Goal: Task Accomplishment & Management: Complete application form

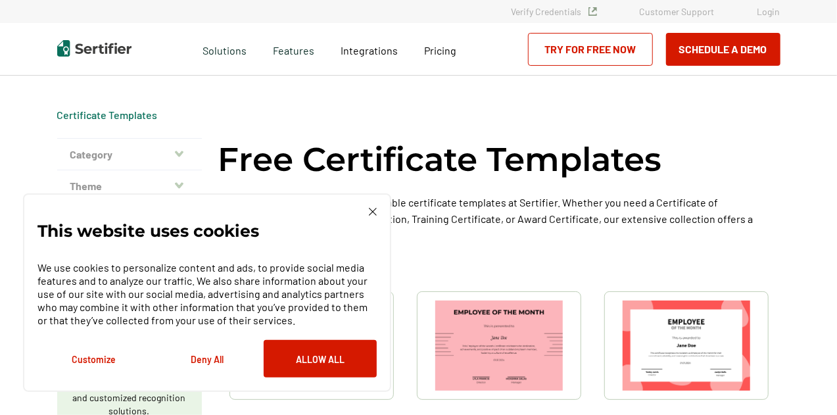
scroll to position [58, 0]
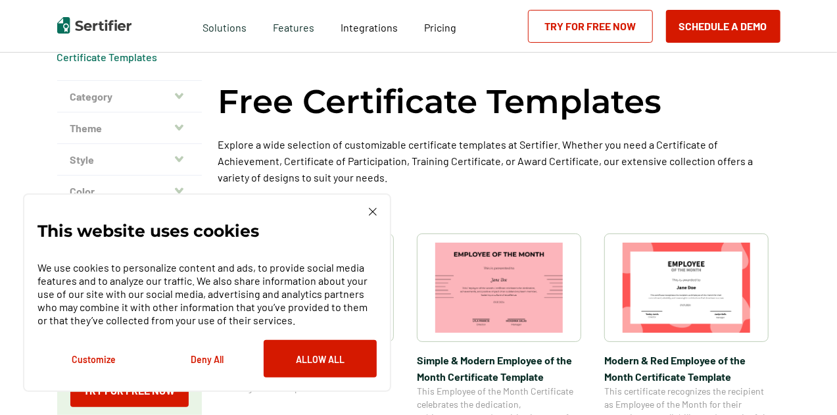
click at [364, 213] on div "This website uses cookies We use cookies to personalize content and ads, to pro…" at bounding box center [206, 293] width 339 height 170
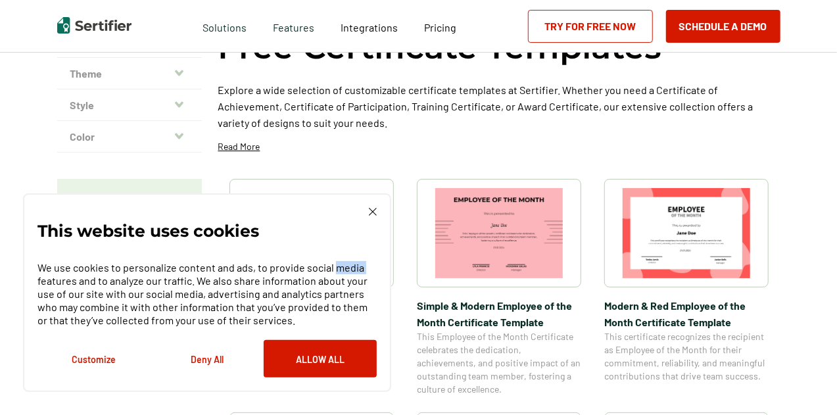
scroll to position [113, 0]
click at [377, 213] on div "This website uses cookies We use cookies to personalize content and ads, to pro…" at bounding box center [207, 292] width 368 height 198
click at [372, 213] on img at bounding box center [373, 212] width 8 height 8
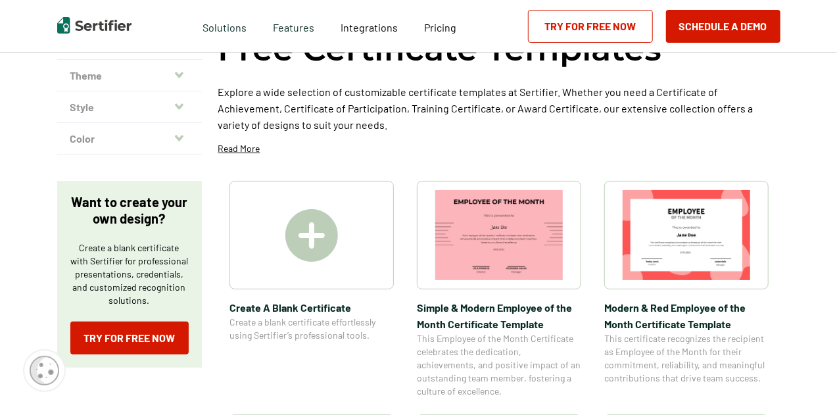
scroll to position [109, 0]
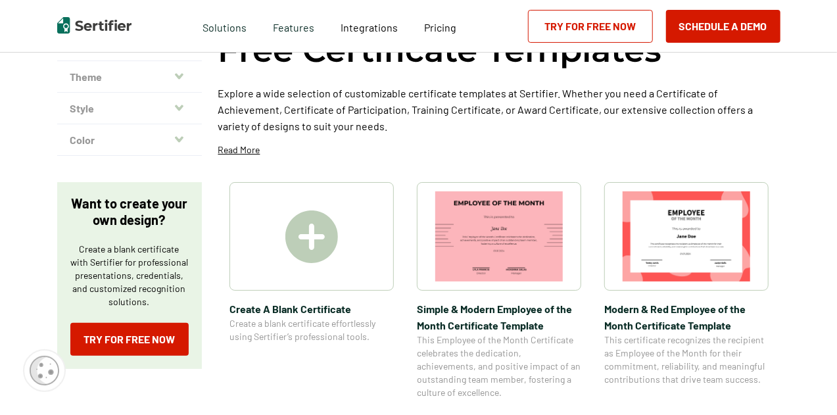
click at [317, 229] on img at bounding box center [311, 236] width 53 height 53
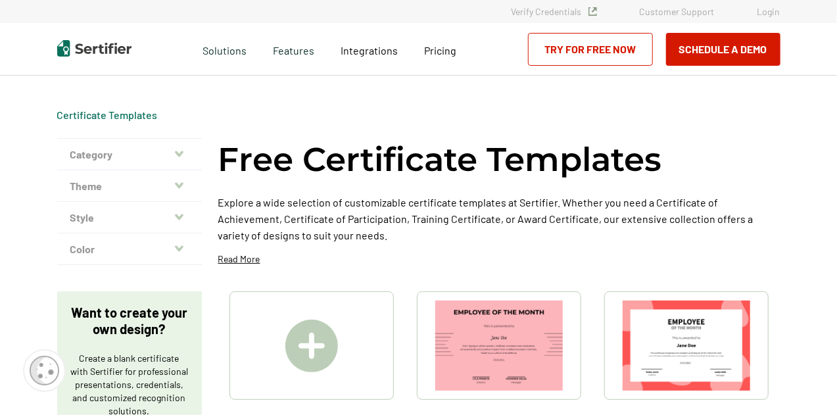
click at [143, 150] on button "Category" at bounding box center [129, 155] width 145 height 32
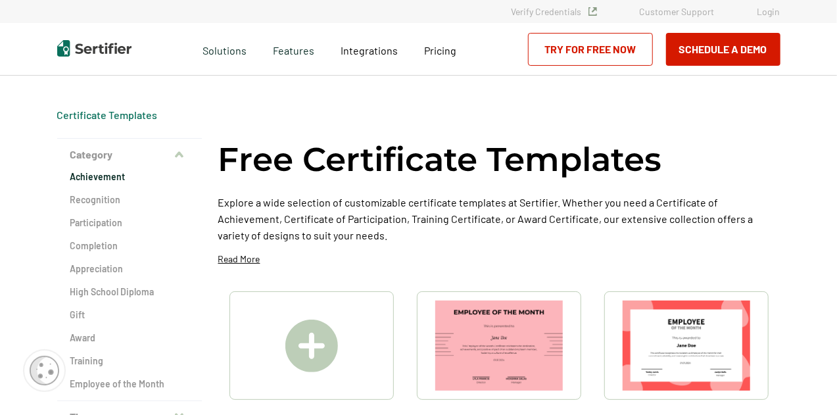
click at [114, 175] on h2 "Achievement" at bounding box center [129, 176] width 118 height 13
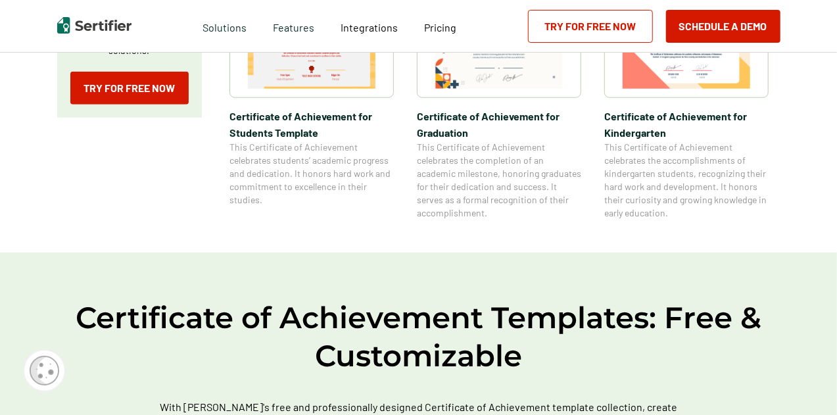
scroll to position [590, 0]
click at [556, 30] on link "Try for Free Now" at bounding box center [590, 26] width 125 height 33
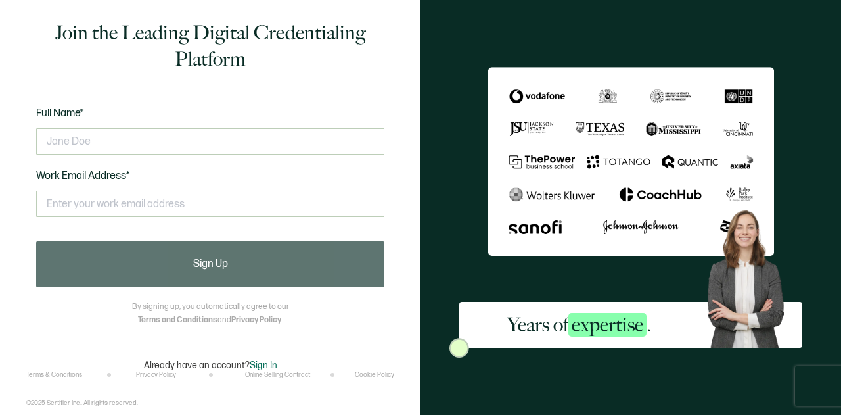
click at [67, 125] on div at bounding box center [210, 141] width 348 height 39
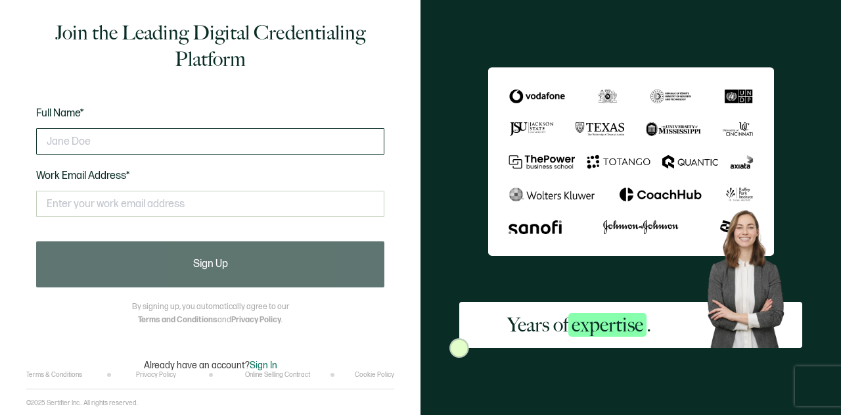
click at [67, 132] on input "text" at bounding box center [210, 141] width 348 height 26
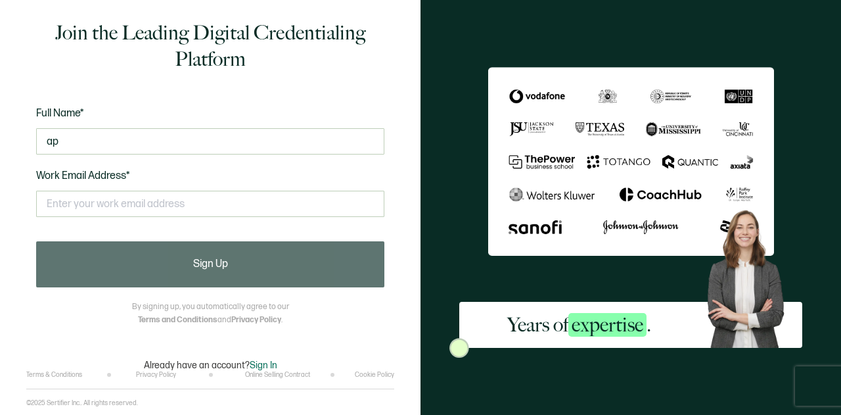
type input "a"
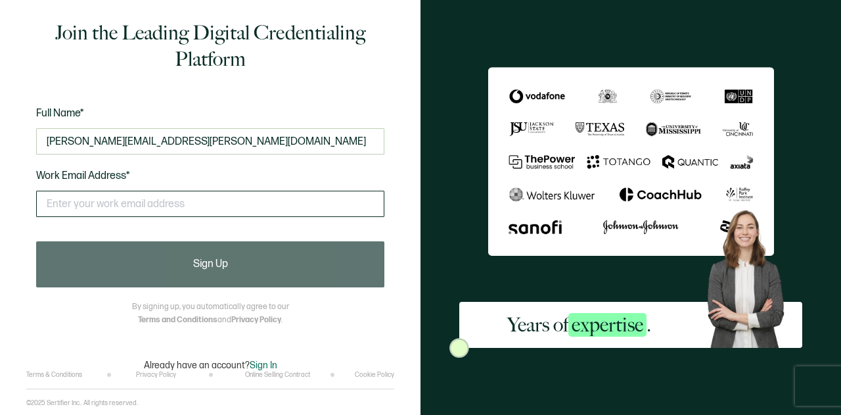
type input "[PERSON_NAME][EMAIL_ADDRESS][PERSON_NAME][DOMAIN_NAME]"
click at [108, 210] on input "text" at bounding box center [210, 204] width 348 height 26
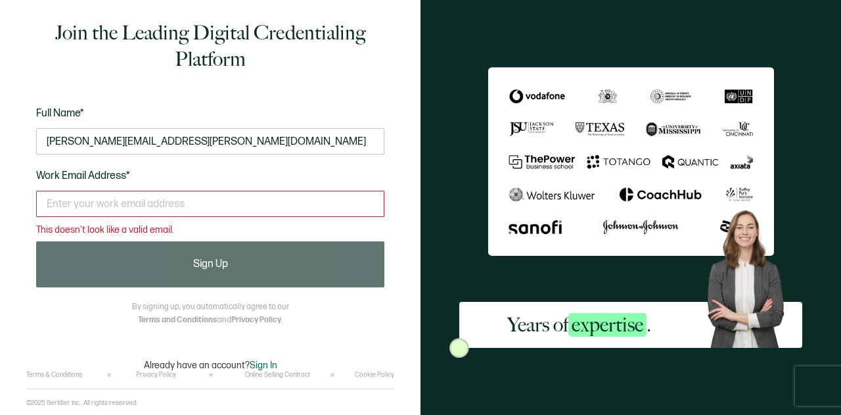
drag, startPoint x: 164, startPoint y: 141, endPoint x: 20, endPoint y: 149, distance: 144.1
click at [20, 149] on div "Join the Leading Digital Credentialing Platform Full Name* [PERSON_NAME][EMAIL_…" at bounding box center [210, 207] width 421 height 415
click at [112, 203] on input "text" at bounding box center [210, 204] width 348 height 26
paste input "[PERSON_NAME][EMAIL_ADDRESS][PERSON_NAME][DOMAIN_NAME]"
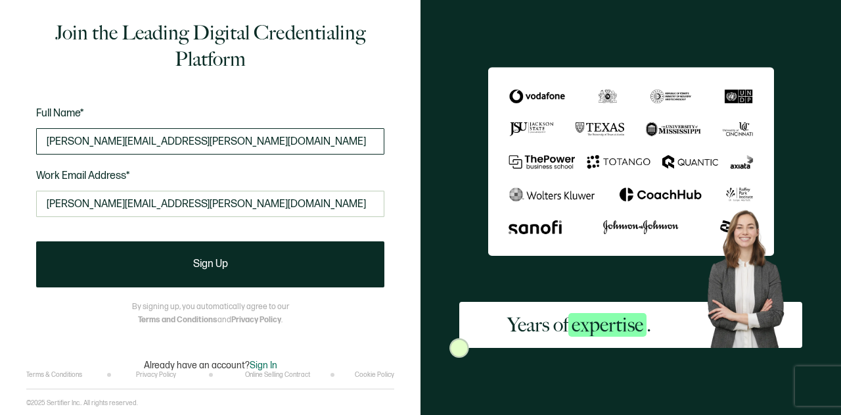
type input "[PERSON_NAME][EMAIL_ADDRESS][PERSON_NAME][DOMAIN_NAME]"
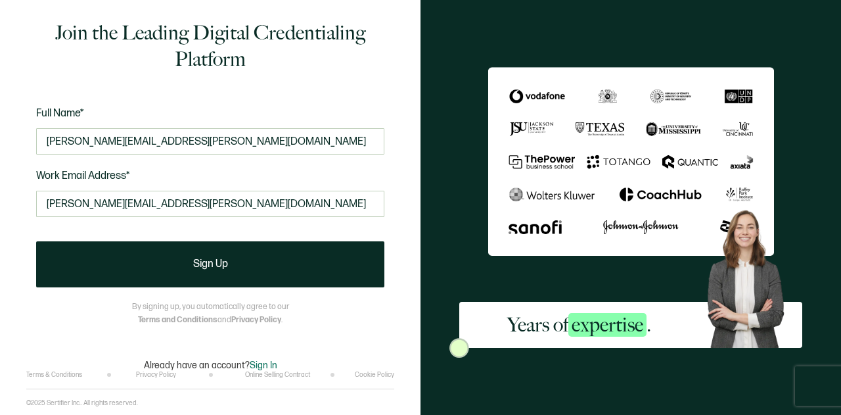
drag, startPoint x: 176, startPoint y: 147, endPoint x: 14, endPoint y: 144, distance: 161.7
click at [14, 144] on div "Join the Leading Digital Credentialing Platform Full Name* [PERSON_NAME][EMAIL_…" at bounding box center [210, 207] width 421 height 415
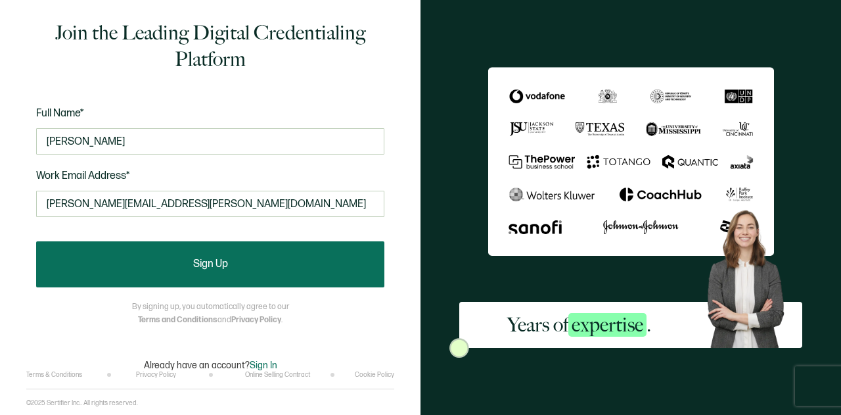
type input "[PERSON_NAME]"
click at [185, 265] on button "Sign Up" at bounding box center [210, 264] width 348 height 46
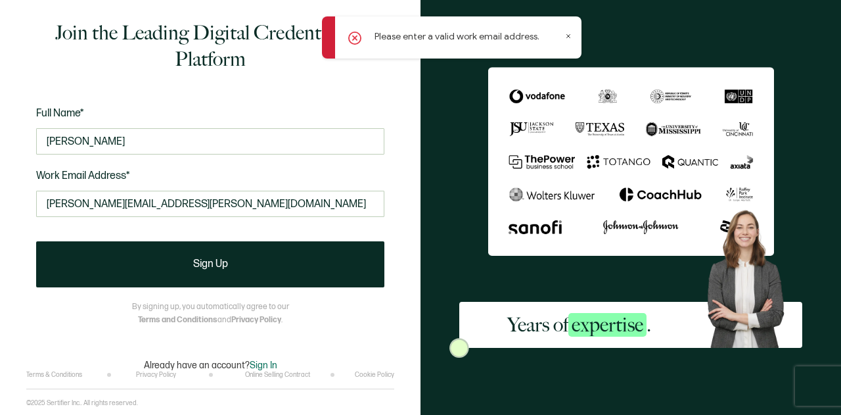
click at [569, 37] on icon at bounding box center [568, 36] width 3 height 3
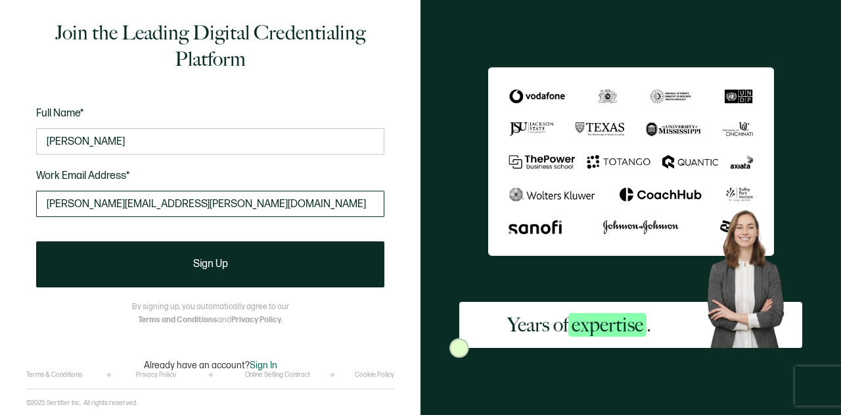
click at [176, 202] on input "[PERSON_NAME][EMAIL_ADDRESS][PERSON_NAME][DOMAIN_NAME]" at bounding box center [210, 204] width 348 height 26
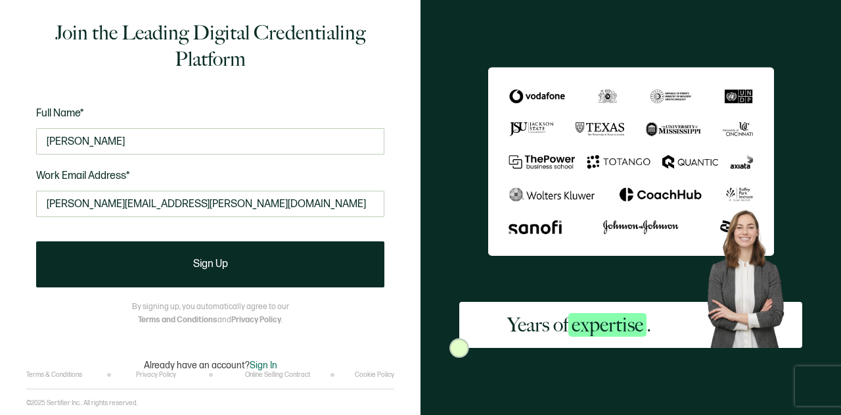
drag, startPoint x: 176, startPoint y: 202, endPoint x: 0, endPoint y: 244, distance: 181.1
click at [0, 244] on div "Join the Leading Digital Credentialing Platform Full Name* [PERSON_NAME] Work E…" at bounding box center [210, 207] width 421 height 415
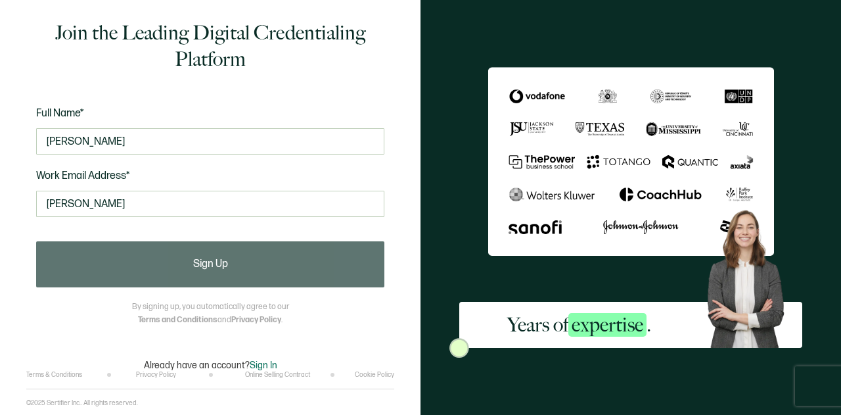
type input "[PERSON_NAME][EMAIL_ADDRESS][PERSON_NAME][DOMAIN_NAME]"
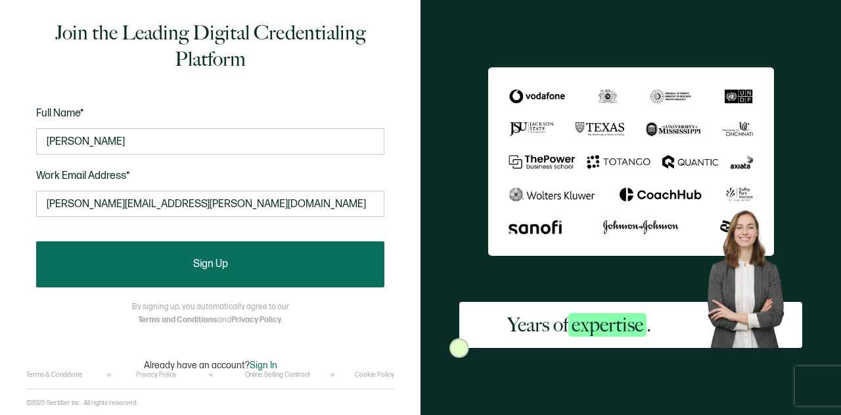
click at [117, 266] on button "Sign Up" at bounding box center [210, 264] width 348 height 46
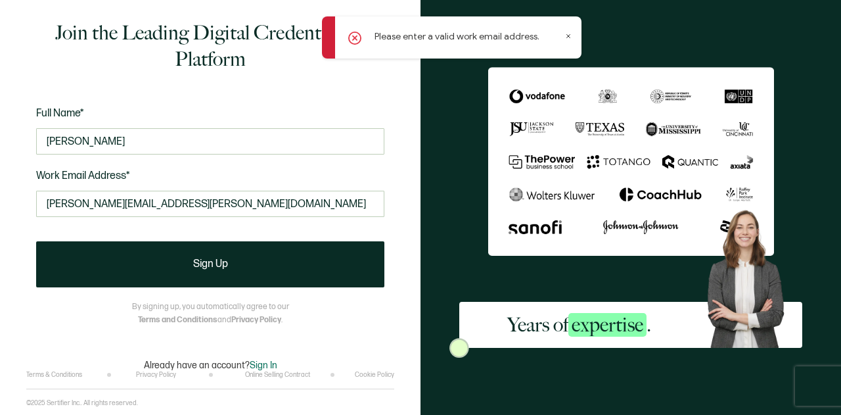
click at [572, 27] on div "Please enter a valid work email address." at bounding box center [452, 37] width 260 height 42
